Goal: Task Accomplishment & Management: Manage account settings

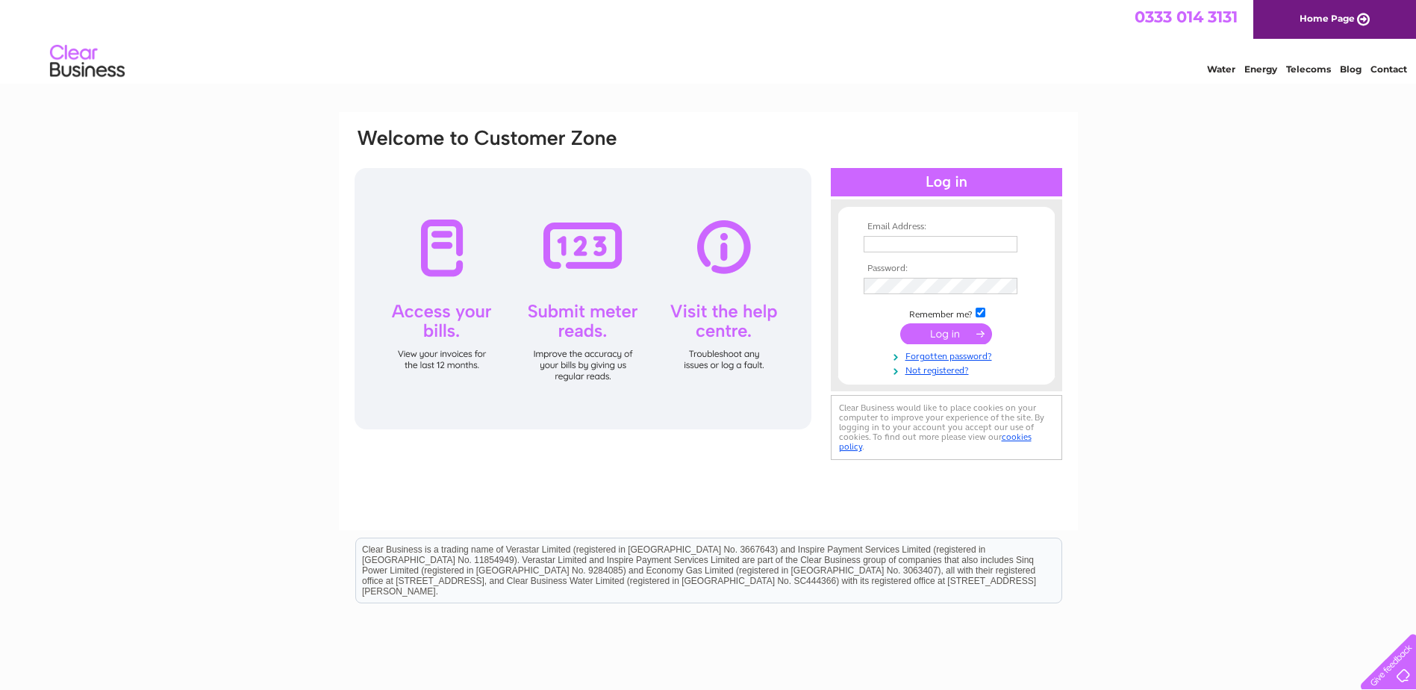
click at [944, 256] on td at bounding box center [946, 259] width 173 height 7
click at [942, 251] on input "text" at bounding box center [940, 245] width 155 height 18
type input "[EMAIL_ADDRESS][DOMAIN_NAME]"
click at [900, 325] on input "submit" at bounding box center [946, 335] width 92 height 21
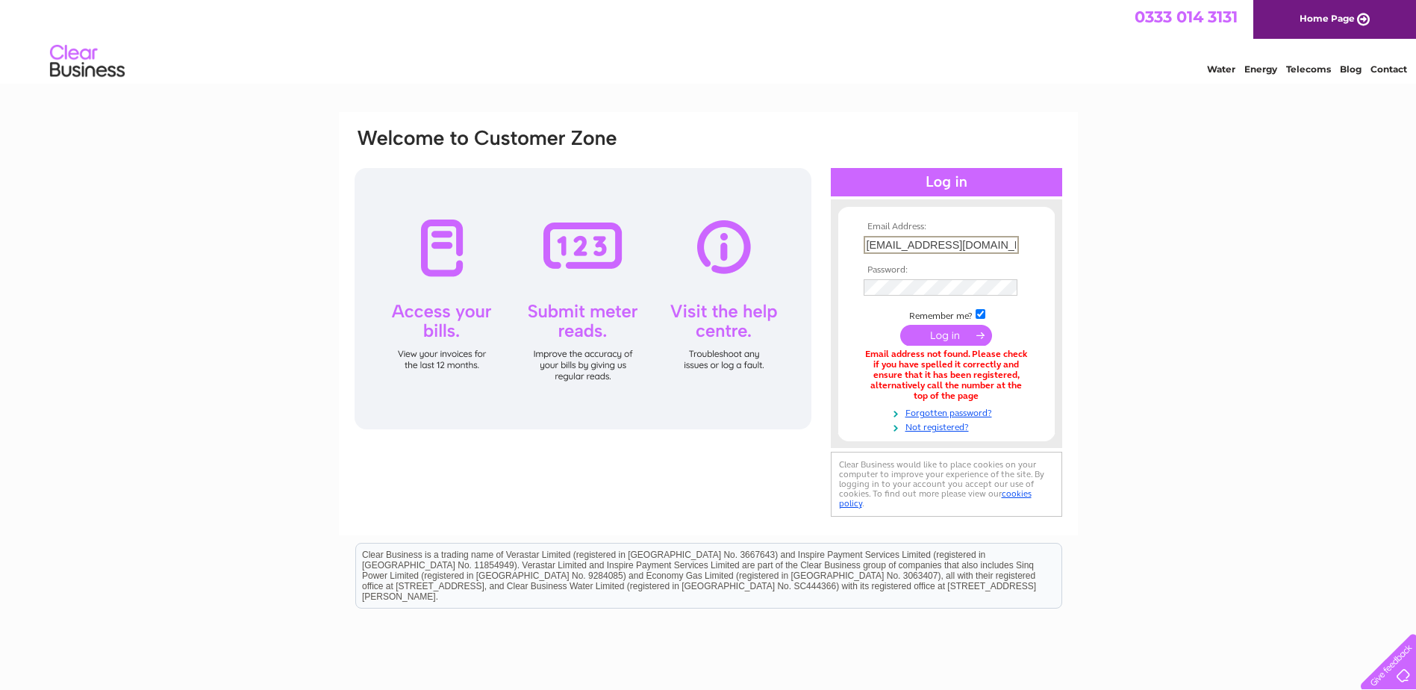
drag, startPoint x: 893, startPoint y: 245, endPoint x: 781, endPoint y: 241, distance: 111.3
click at [786, 240] on div "Email Address: alyssa@penmillscaffolding.co.uk Password:" at bounding box center [708, 323] width 710 height 393
type input "sam@penmillscaffolding.co.uk"
click at [900, 325] on input "submit" at bounding box center [946, 335] width 92 height 21
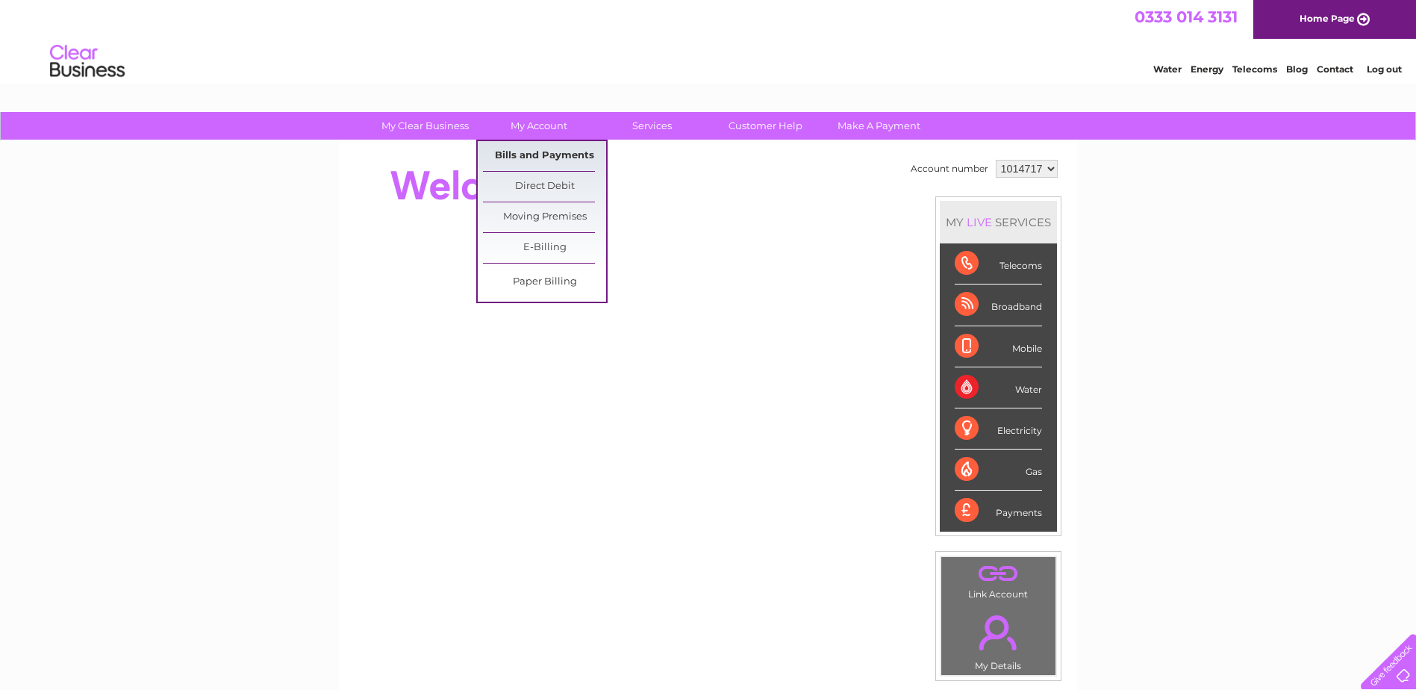
click at [529, 152] on link "Bills and Payments" at bounding box center [544, 156] width 123 height 30
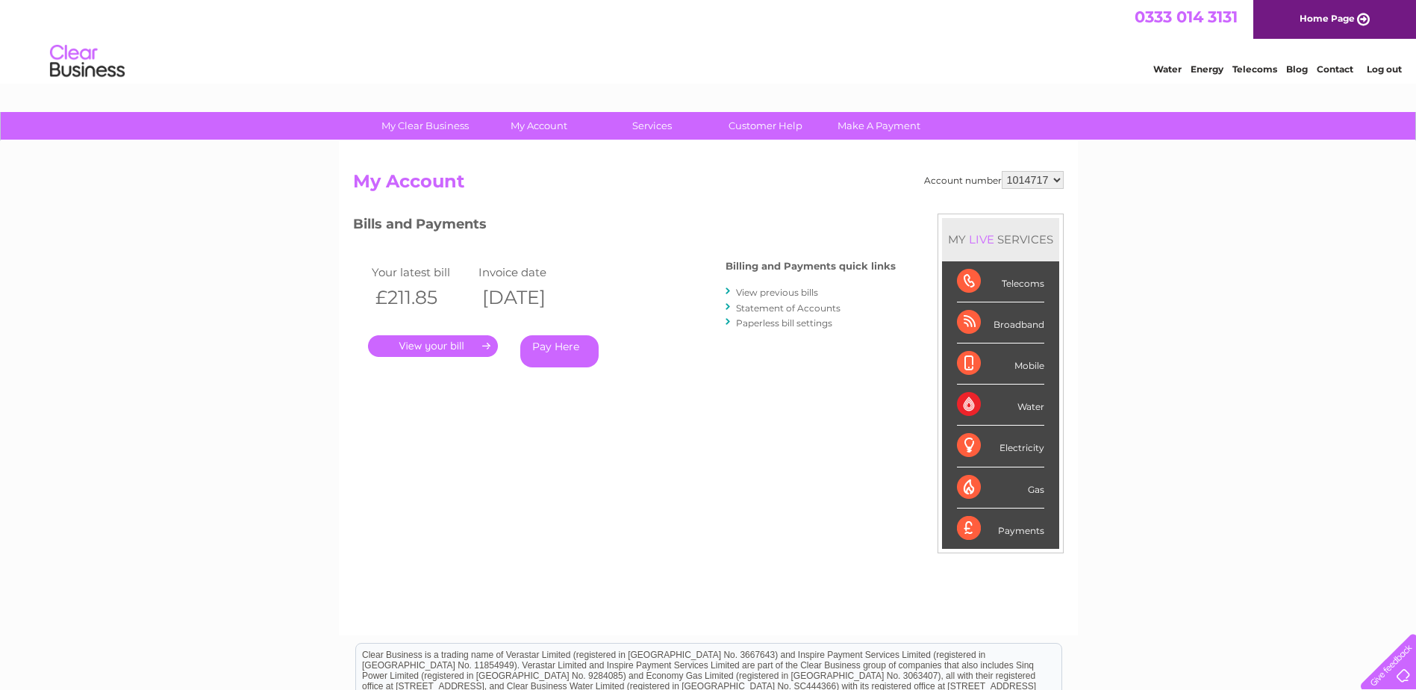
click at [473, 348] on link "." at bounding box center [433, 346] width 130 height 22
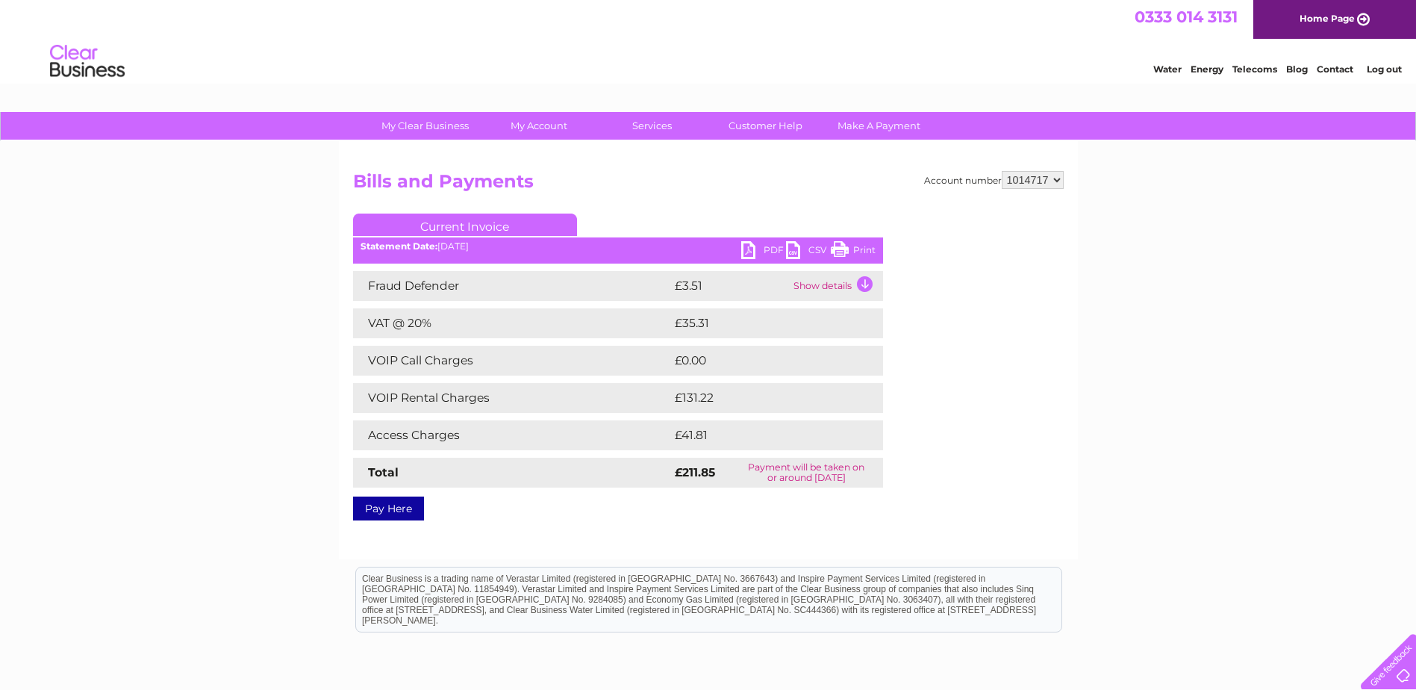
click at [765, 249] on link "PDF" at bounding box center [763, 252] width 45 height 22
